Goal: Task Accomplishment & Management: Use online tool/utility

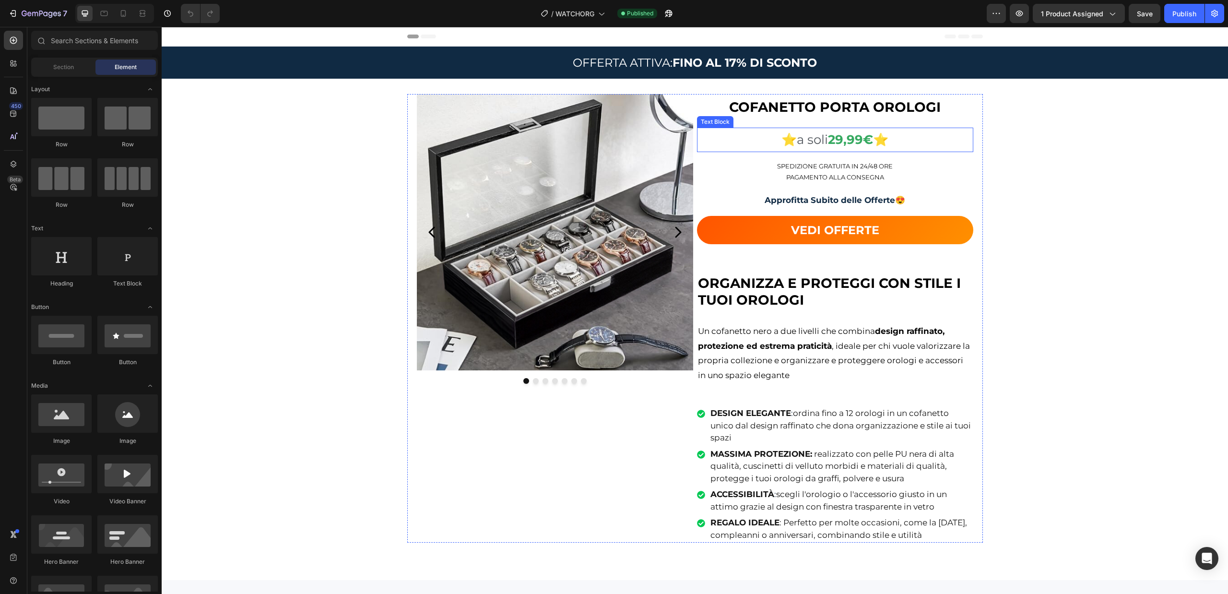
click at [833, 137] on strong "29,99€" at bounding box center [850, 139] width 45 height 15
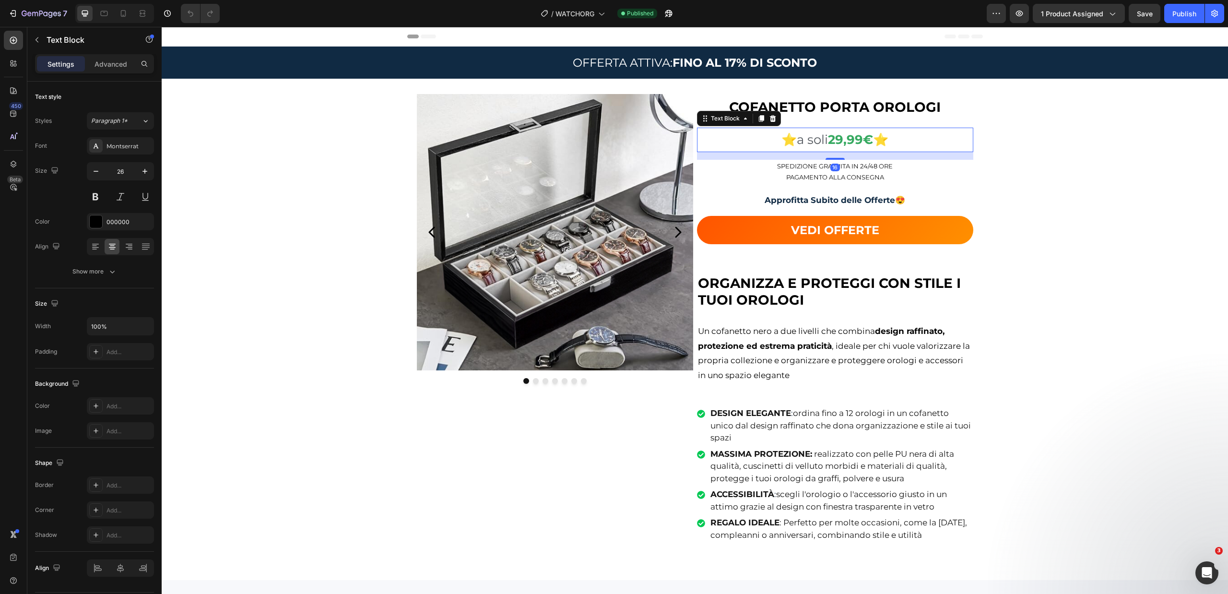
click at [835, 141] on strong "29,99€" at bounding box center [850, 139] width 45 height 15
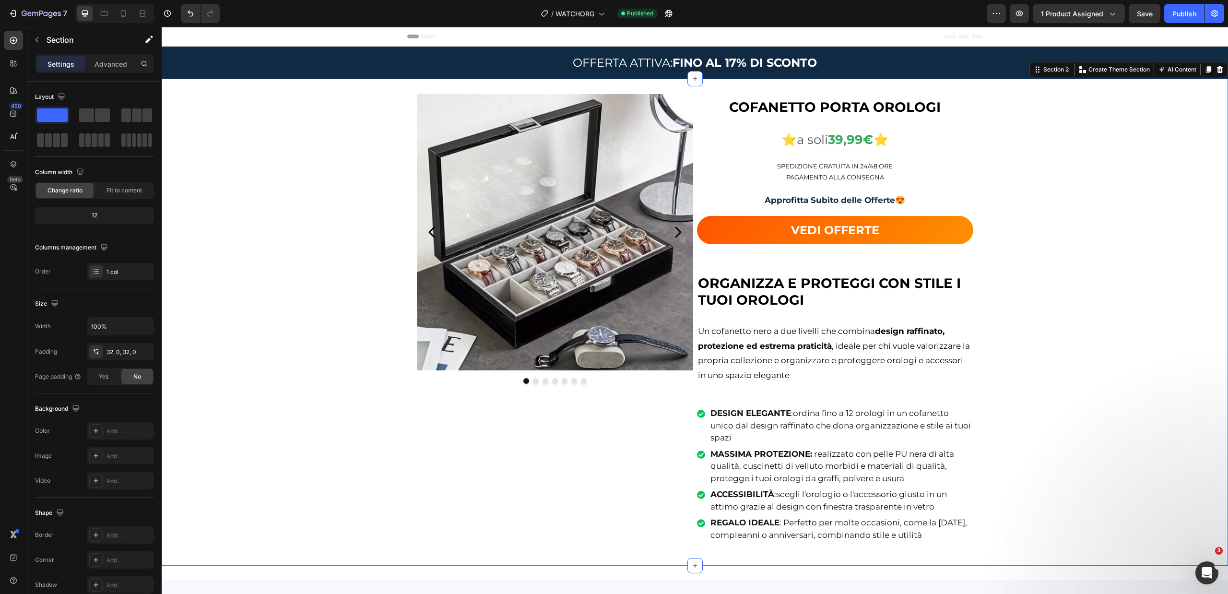
click at [1019, 181] on div "Image Image Image Image Image Image Image Carousel COFANETTO PORTA OROLOGI Text…" at bounding box center [695, 322] width 1066 height 457
click at [730, 59] on strong "FINO AL 17% DI SCONTO" at bounding box center [744, 63] width 144 height 14
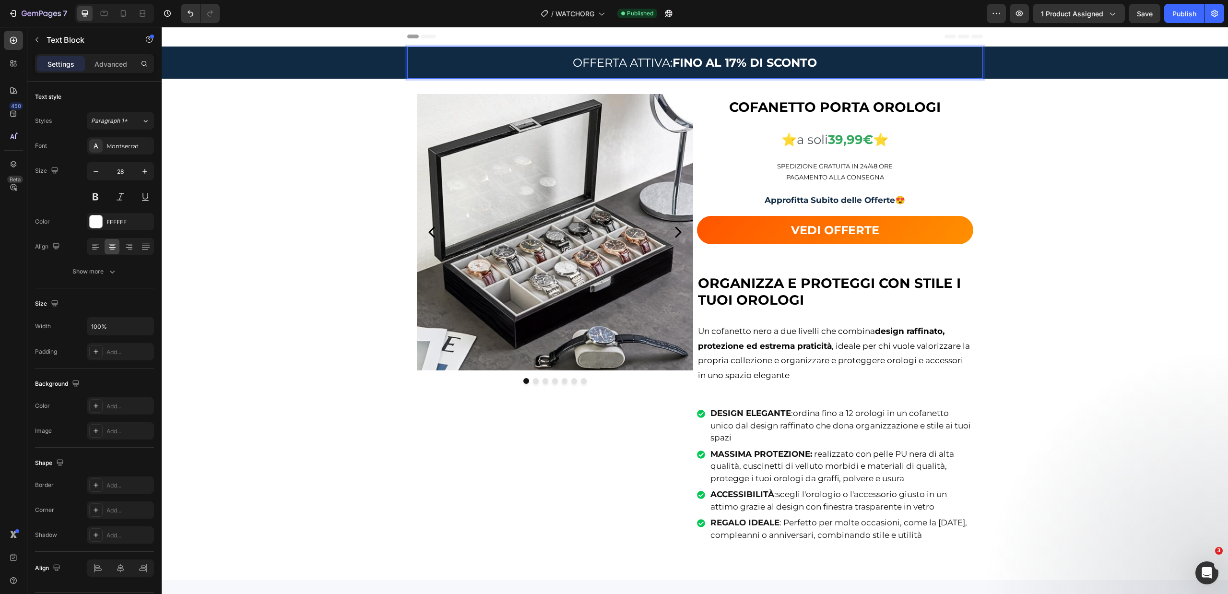
click at [729, 60] on strong "FINO AL 17% DI SCONTO" at bounding box center [744, 63] width 144 height 14
click at [1011, 307] on div "Image Image Image Image Image Image Image Carousel COFANETTO PORTA OROLOGI Text…" at bounding box center [695, 322] width 1066 height 457
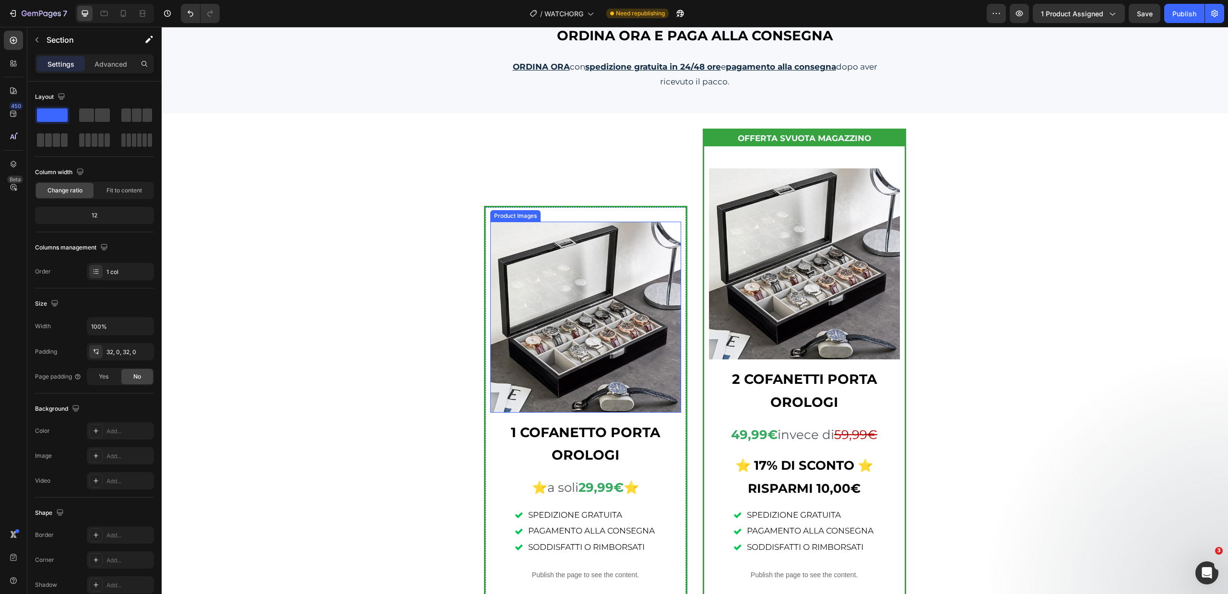
scroll to position [1103, 0]
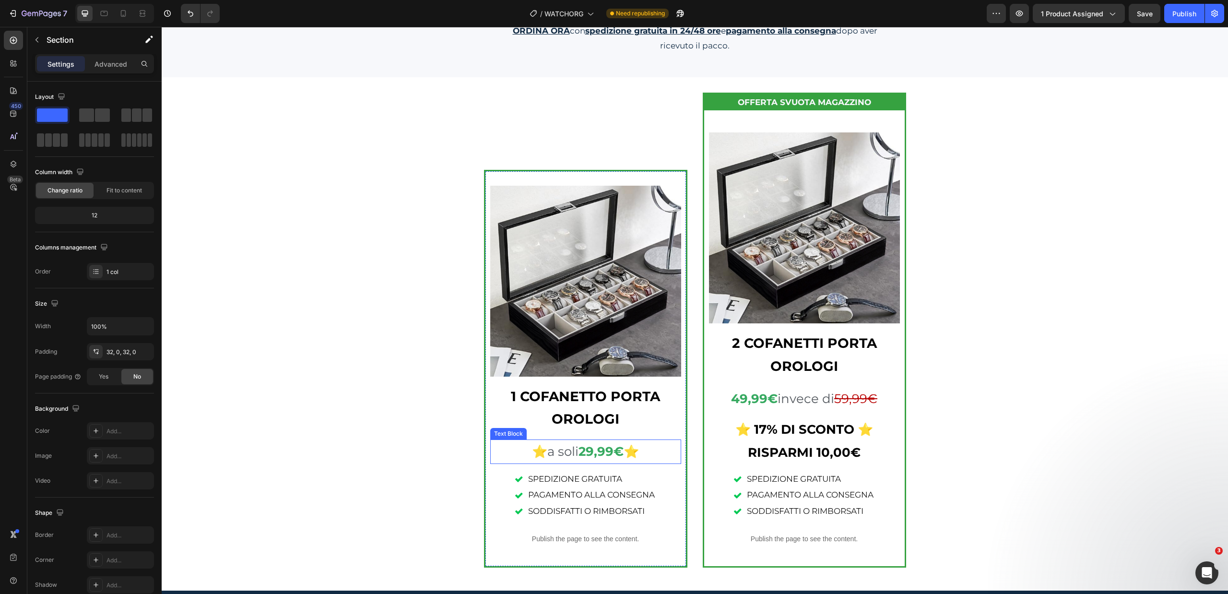
click at [582, 451] on strong "29,99€" at bounding box center [600, 451] width 45 height 15
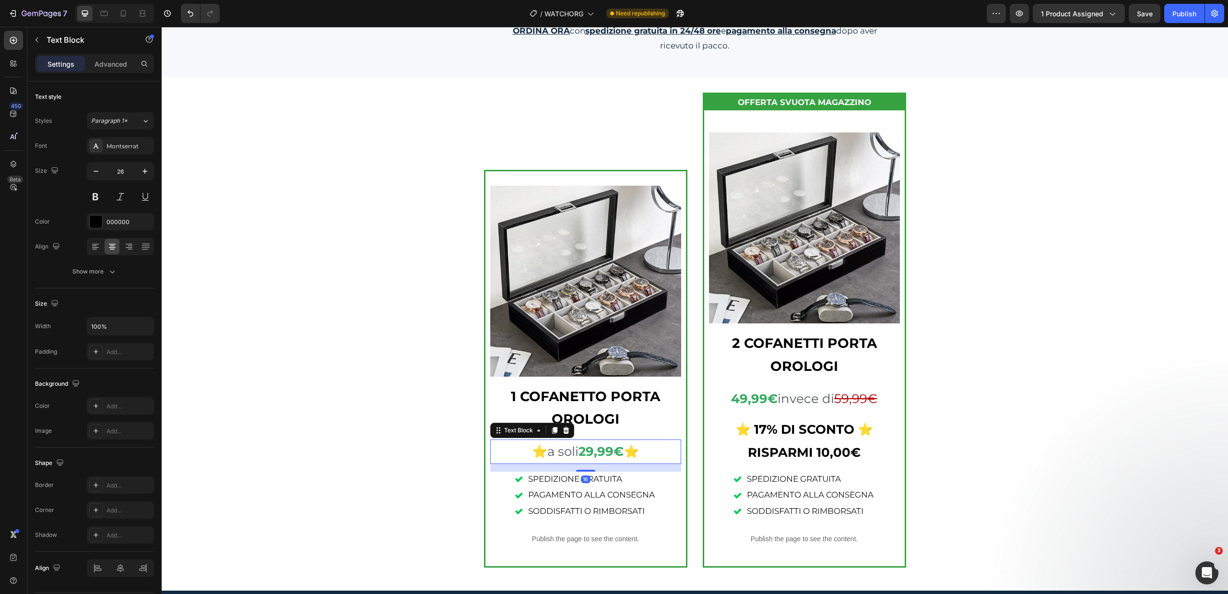
click at [585, 451] on strong "29,99€" at bounding box center [600, 451] width 45 height 15
click at [732, 402] on strong "49,99€" at bounding box center [754, 398] width 47 height 15
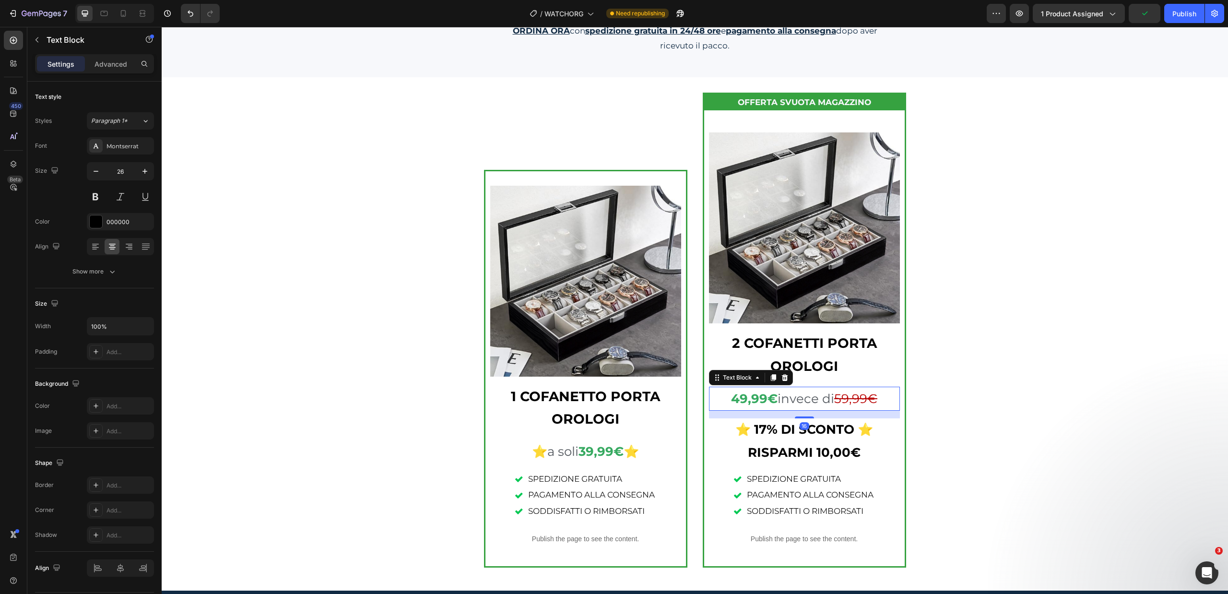
click at [733, 401] on strong "49,99€" at bounding box center [754, 398] width 47 height 15
click at [840, 402] on s "59,99€" at bounding box center [855, 398] width 43 height 15
click at [980, 409] on div "Product Images 1 COFANETTO PORTA OROLOGI Text Block ⭐ a soli 39,99€ ⭐ Text Bloc…" at bounding box center [695, 334] width 1066 height 483
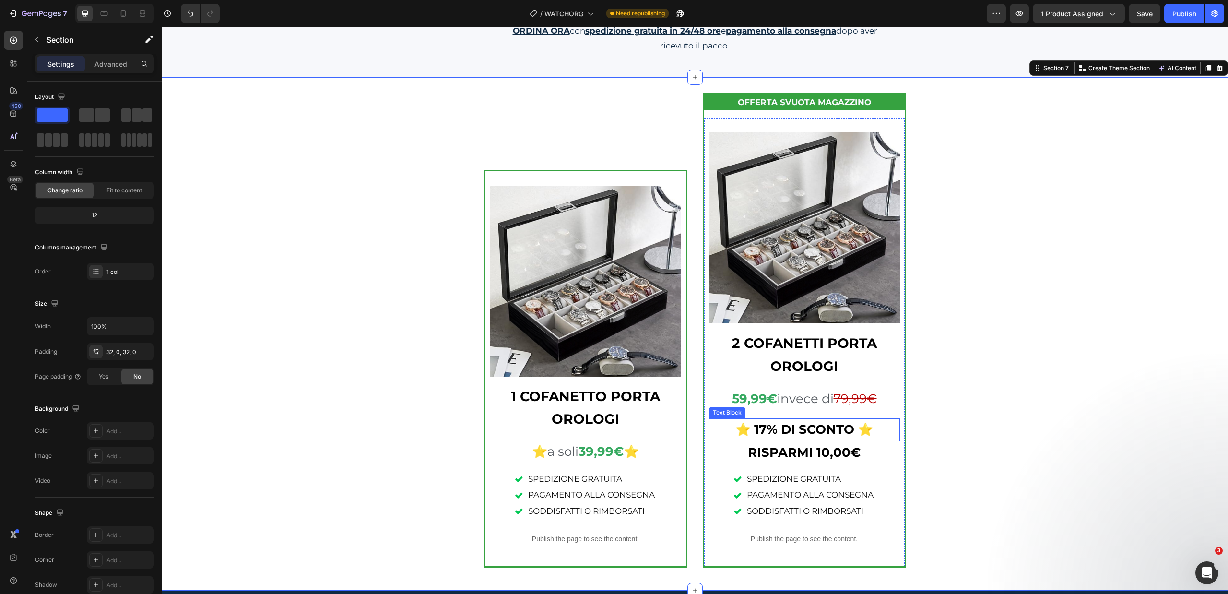
click at [762, 428] on strong "⭐ 17% DI SCONTO ⭐" at bounding box center [804, 429] width 138 height 15
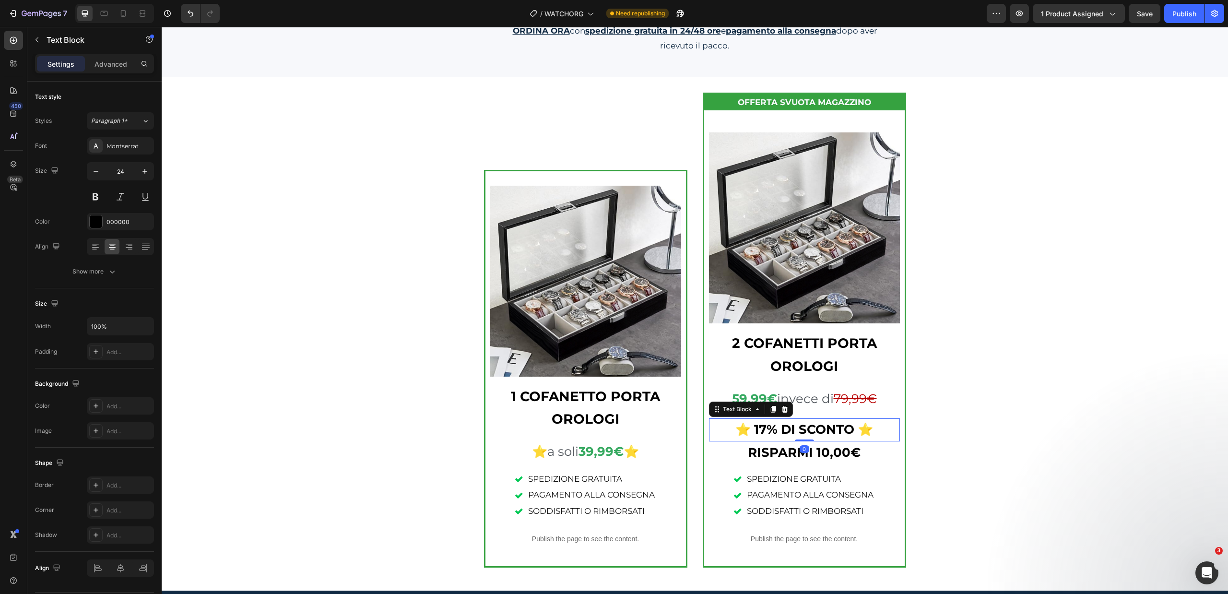
click at [760, 429] on strong "⭐ 17% DI SCONTO ⭐" at bounding box center [804, 429] width 138 height 15
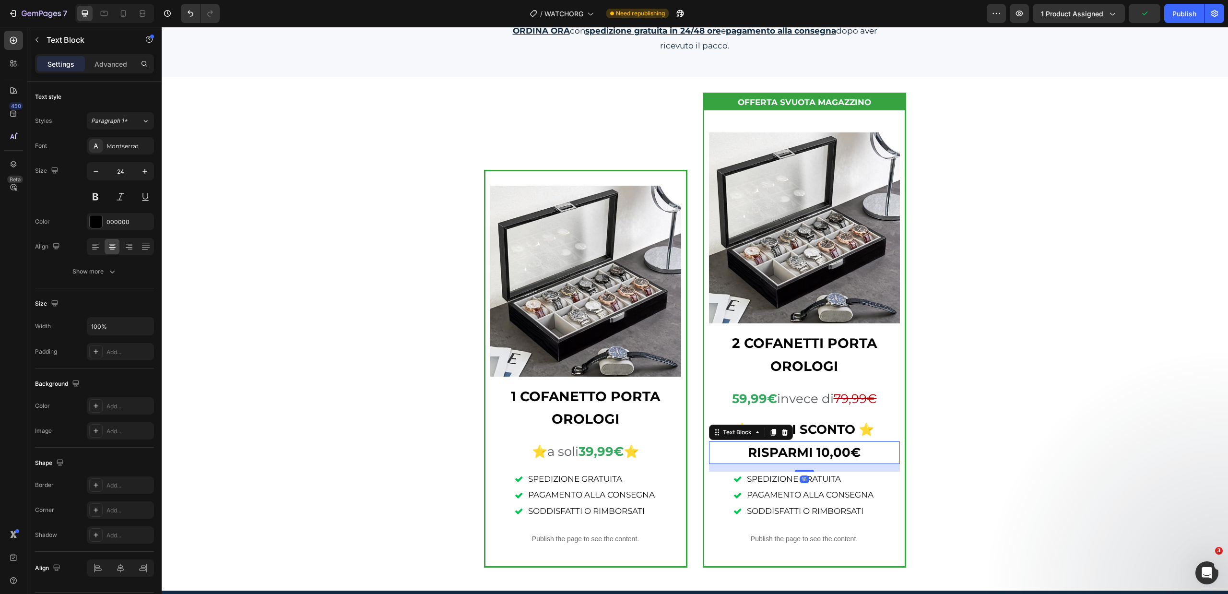
click at [815, 453] on strong "RISPARMI 10,00€" at bounding box center [804, 452] width 113 height 15
click at [820, 454] on strong "RISPARMI 10,00€" at bounding box center [804, 452] width 113 height 15
click at [946, 429] on div "Product Images 1 COFANETTO PORTA OROLOGI Text Block ⭐ a soli 39,99€ ⭐ Text Bloc…" at bounding box center [695, 334] width 1066 height 483
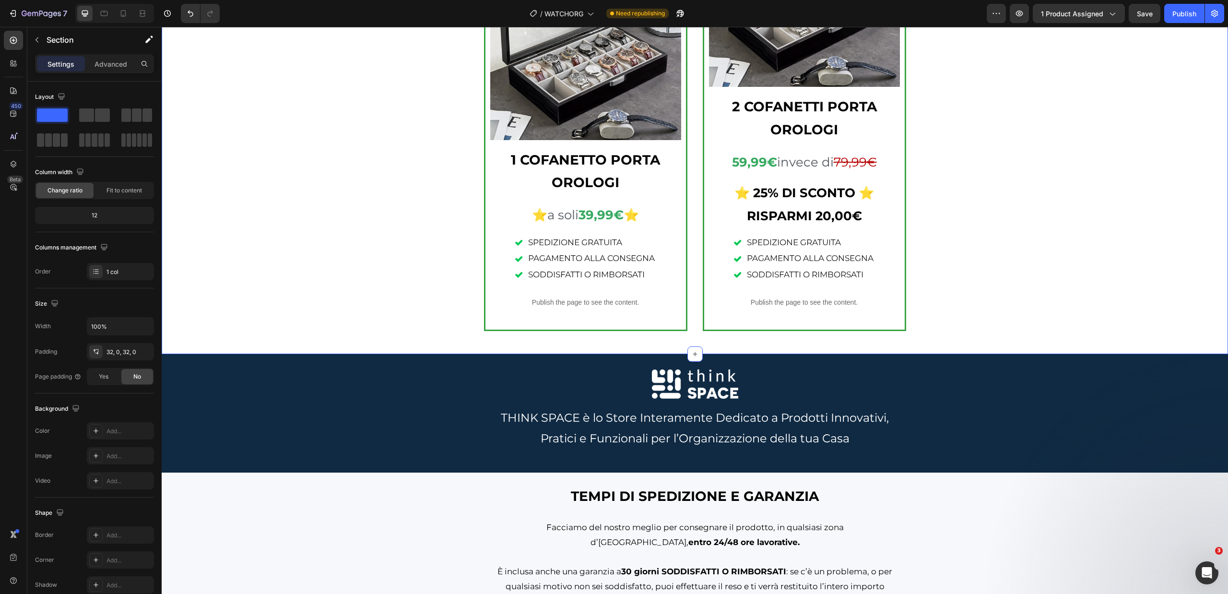
scroll to position [1343, 0]
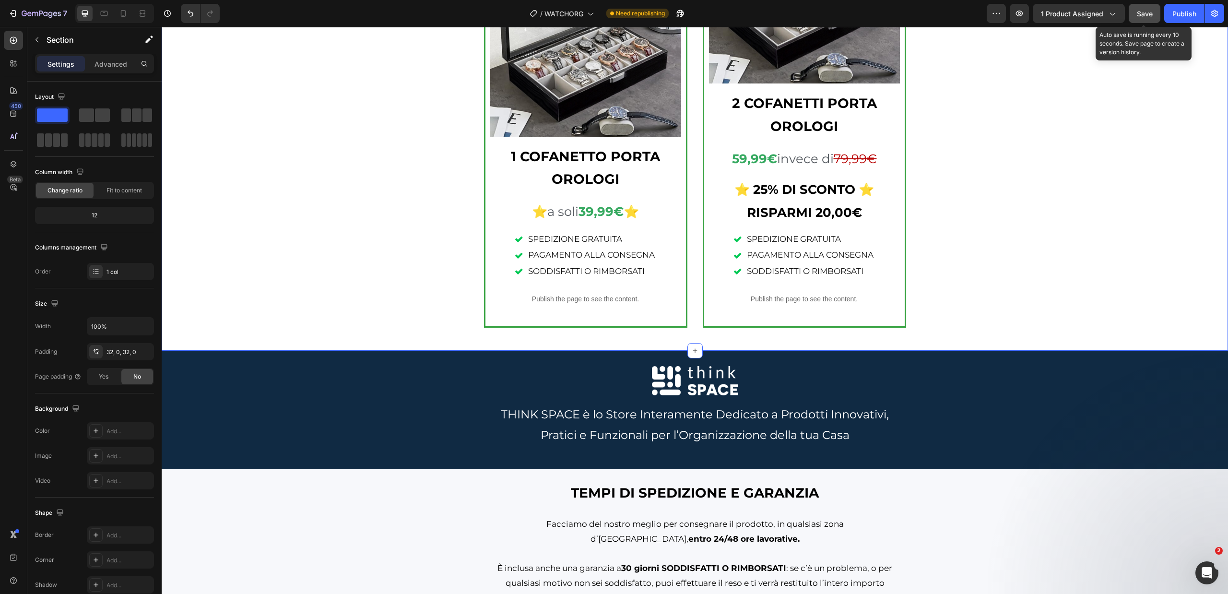
click at [1148, 12] on span "Save" at bounding box center [1145, 14] width 16 height 8
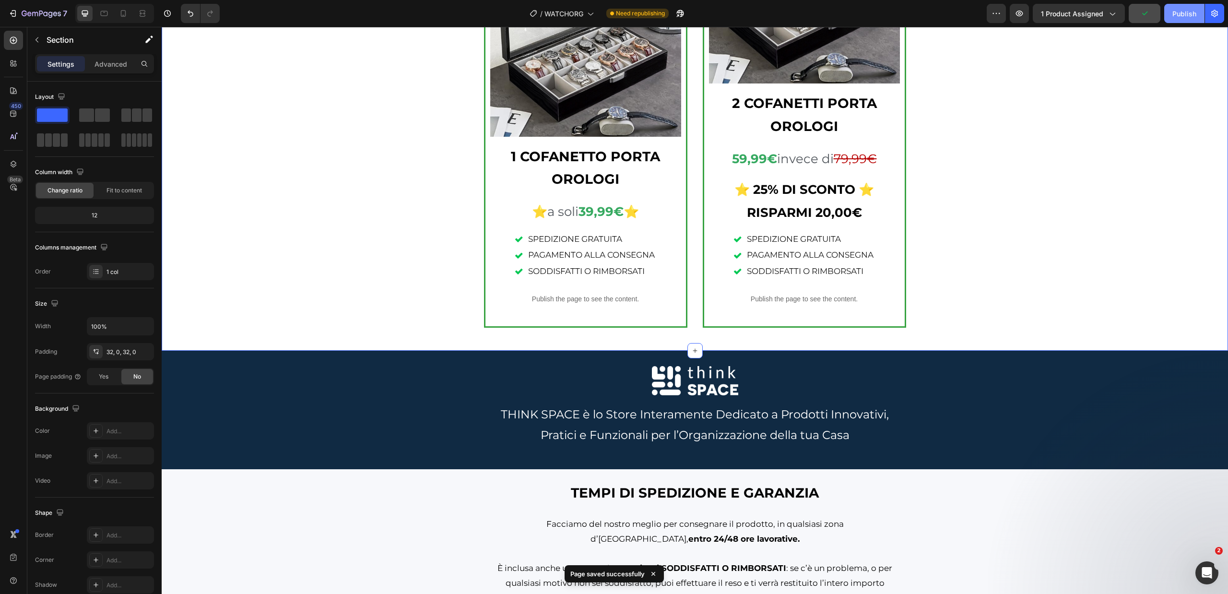
click at [1174, 17] on div "Publish" at bounding box center [1184, 14] width 24 height 10
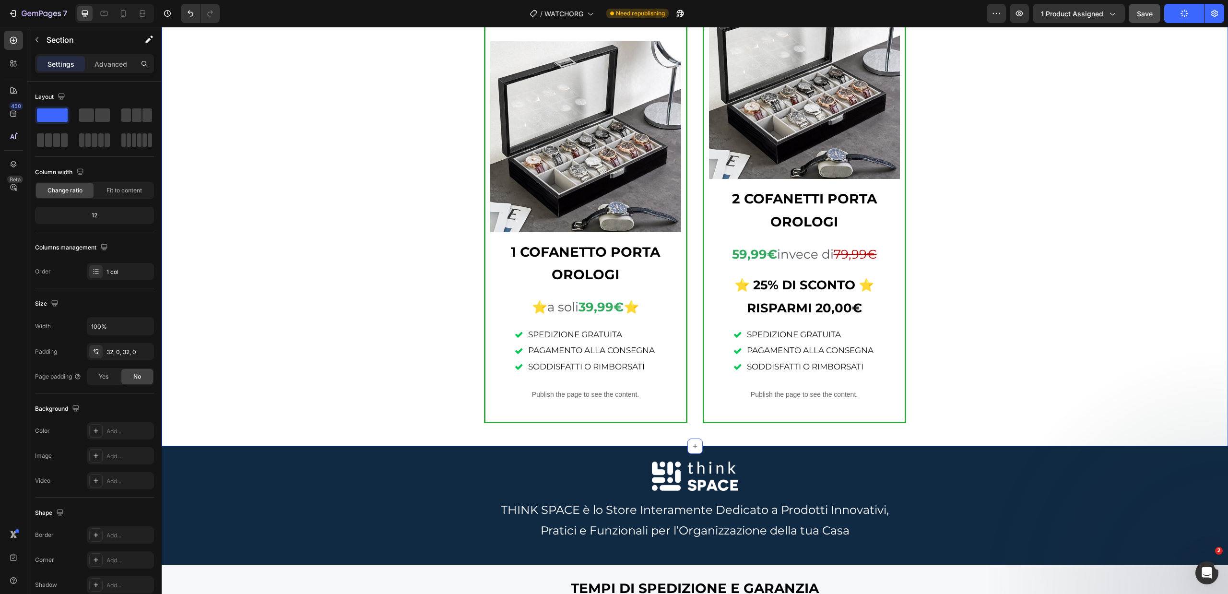
scroll to position [1247, 0]
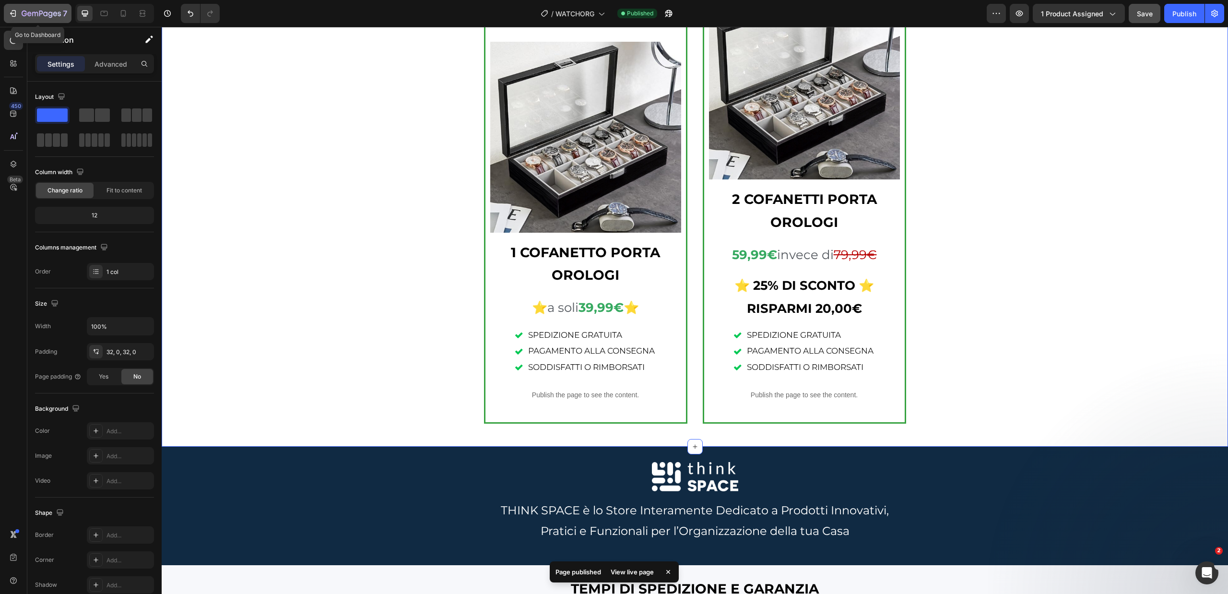
click at [44, 8] on div "7" at bounding box center [45, 14] width 46 height 12
